Goal: Navigation & Orientation: Go to known website

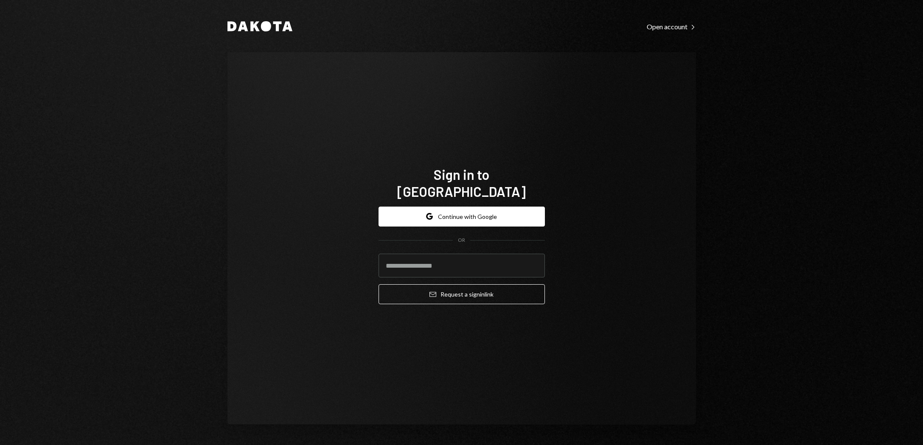
click at [469, 208] on button "Google Continue with Google" at bounding box center [462, 217] width 166 height 20
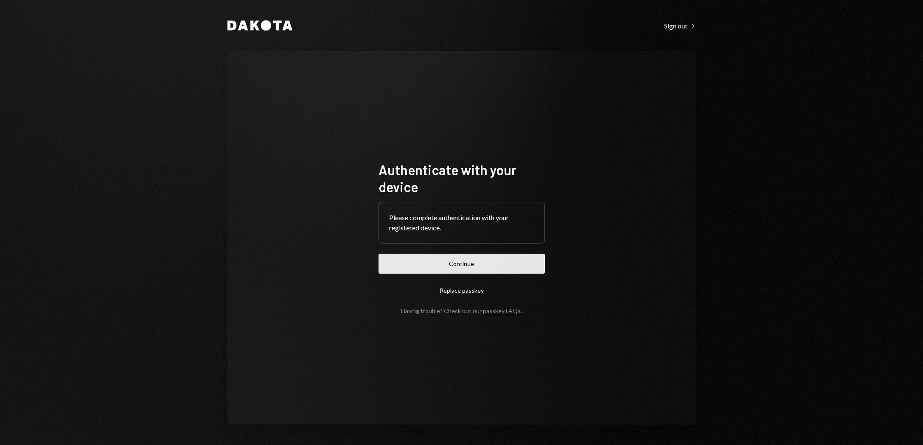
click at [467, 268] on button "Continue" at bounding box center [462, 264] width 166 height 20
